Goal: Find specific page/section: Find specific page/section

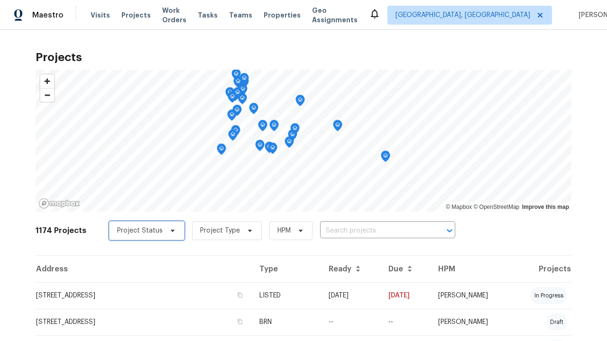
click at [142, 231] on span "Project Status" at bounding box center [140, 230] width 46 height 9
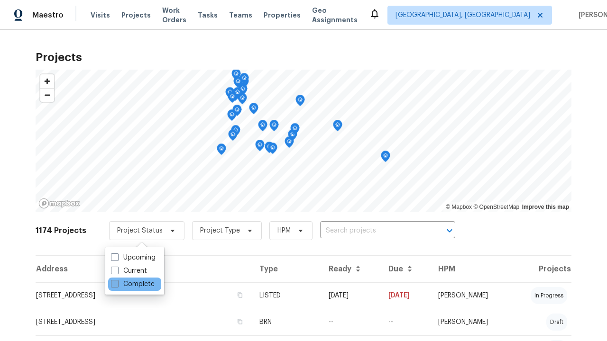
click at [132, 284] on label "Complete" at bounding box center [133, 284] width 44 height 9
click at [117, 284] on input "Complete" at bounding box center [114, 283] width 6 height 6
checkbox input "true"
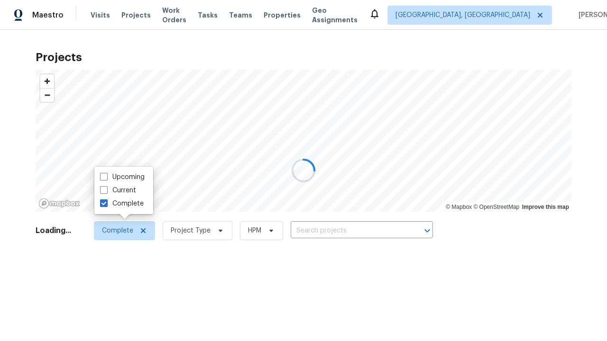
click at [5, 5] on div at bounding box center [303, 170] width 607 height 341
